Goal: Task Accomplishment & Management: Complete application form

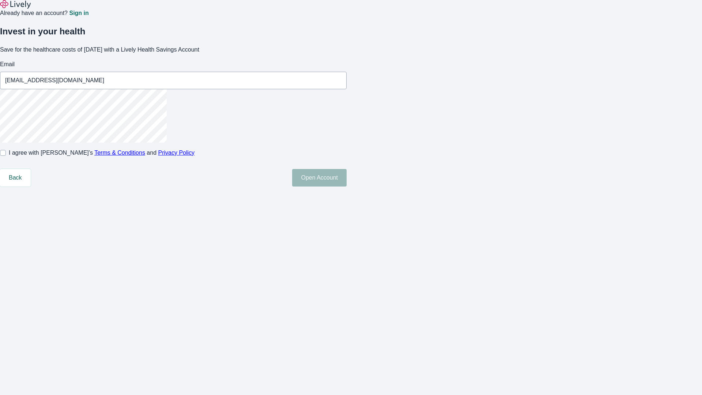
click at [6, 156] on input "I agree with Lively’s Terms & Conditions and Privacy Policy" at bounding box center [3, 153] width 6 height 6
checkbox input "true"
click at [346, 186] on button "Open Account" at bounding box center [319, 178] width 54 height 18
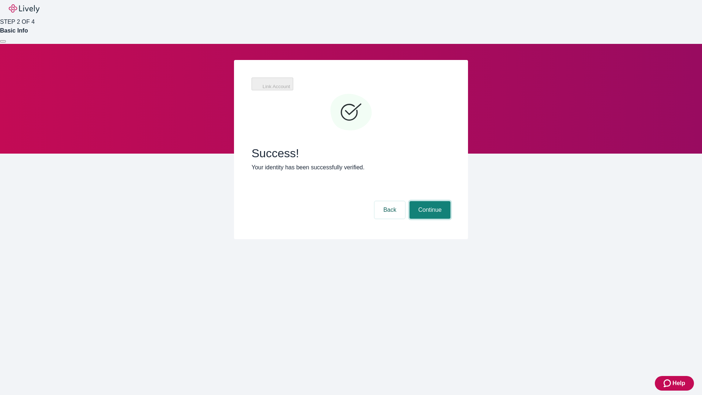
click at [429, 201] on button "Continue" at bounding box center [429, 210] width 41 height 18
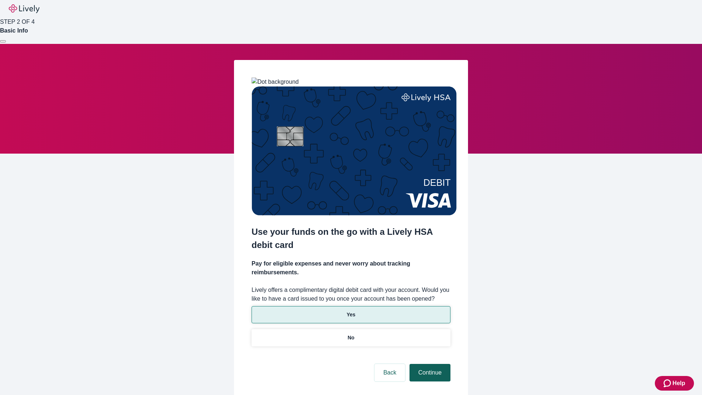
click at [350, 311] on p "Yes" at bounding box center [350, 315] width 9 height 8
click at [429, 364] on button "Continue" at bounding box center [429, 373] width 41 height 18
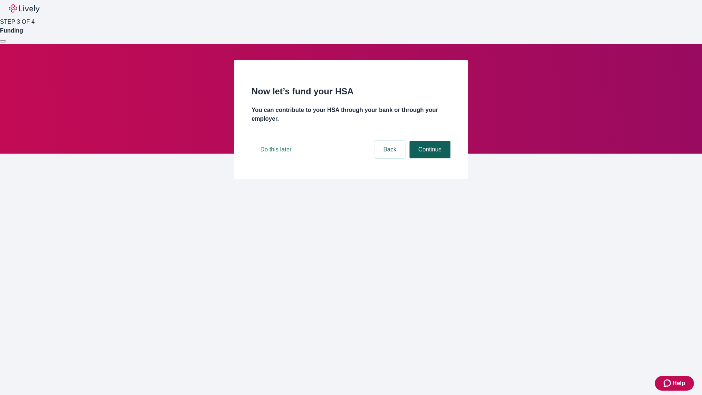
click at [429, 158] on button "Continue" at bounding box center [429, 150] width 41 height 18
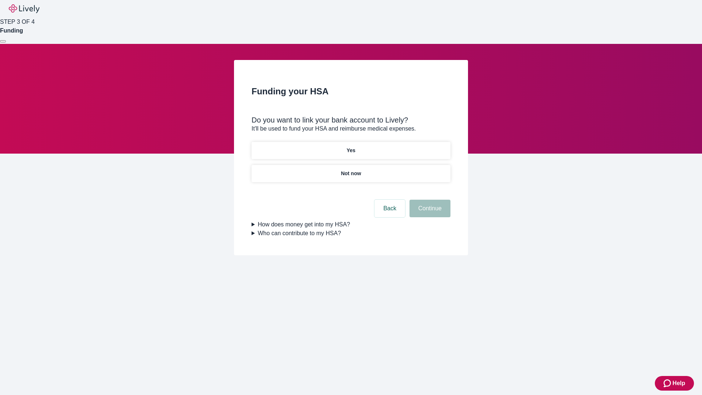
click at [350, 170] on p "Not now" at bounding box center [351, 174] width 20 height 8
click at [429, 213] on button "Continue" at bounding box center [429, 209] width 41 height 18
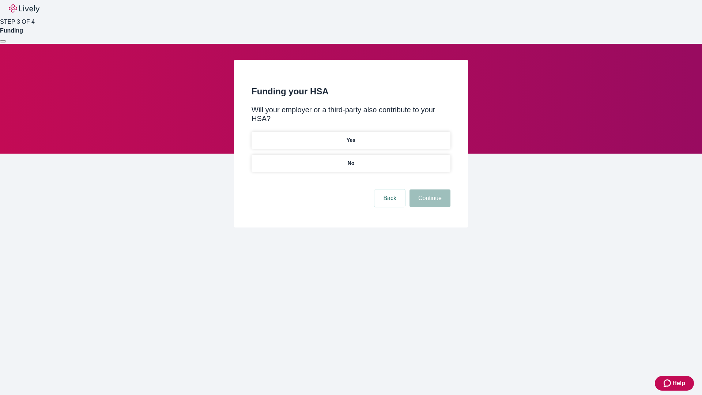
click at [350, 159] on p "No" at bounding box center [350, 163] width 7 height 8
click at [429, 189] on button "Continue" at bounding box center [429, 198] width 41 height 18
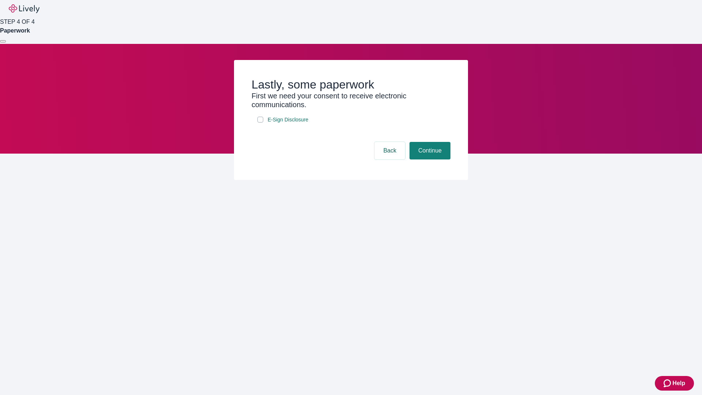
click at [260, 122] on input "E-Sign Disclosure" at bounding box center [260, 120] width 6 height 6
checkbox input "true"
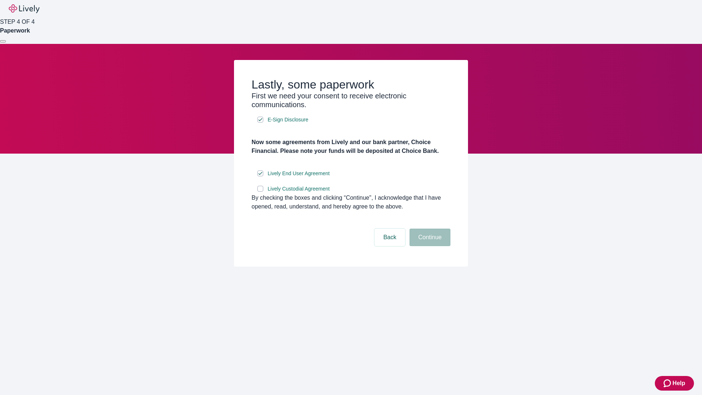
click at [260, 191] on input "Lively Custodial Agreement" at bounding box center [260, 189] width 6 height 6
checkbox input "true"
click at [429, 246] on button "Continue" at bounding box center [429, 237] width 41 height 18
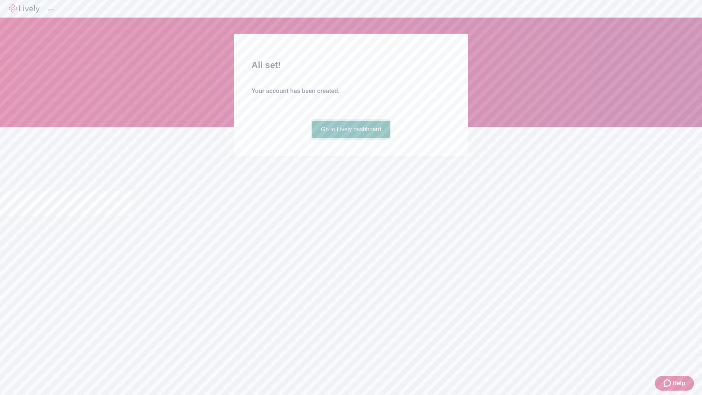
click at [350, 138] on link "Go to Lively dashboard" at bounding box center [351, 130] width 78 height 18
